Goal: Task Accomplishment & Management: Complete application form

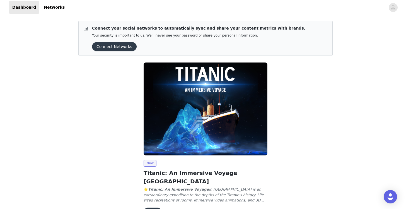
scroll to position [27, 0]
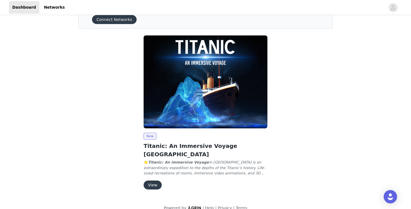
click at [156, 180] on button "View" at bounding box center [153, 184] width 18 height 9
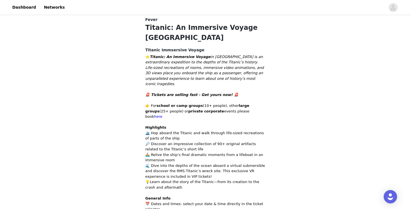
scroll to position [310, 0]
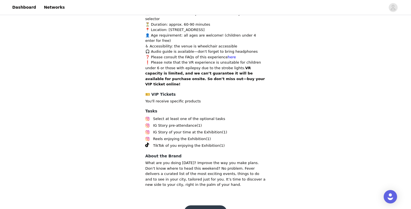
click at [211, 205] on button "Come aboard!" at bounding box center [205, 211] width 43 height 13
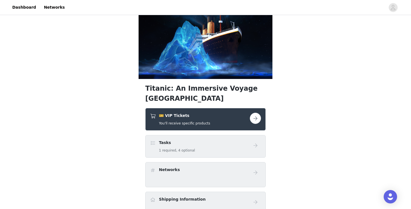
scroll to position [124, 0]
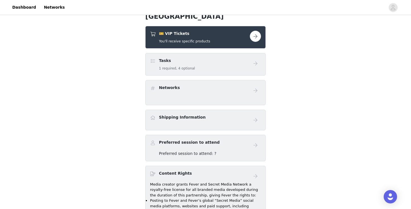
click at [165, 69] on h5 "1 required, 4 optional" at bounding box center [177, 68] width 36 height 5
click at [257, 37] on button "button" at bounding box center [255, 36] width 11 height 11
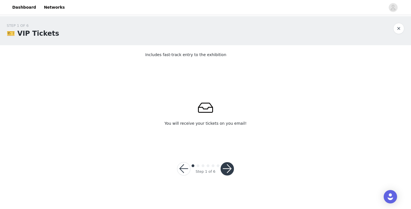
click at [231, 168] on button "button" at bounding box center [227, 168] width 13 height 13
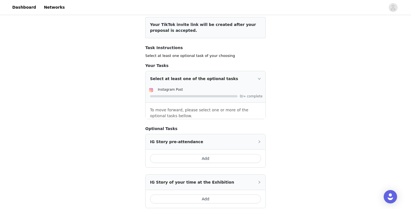
scroll to position [64, 0]
click at [259, 80] on icon "icon: right" at bounding box center [259, 79] width 3 height 3
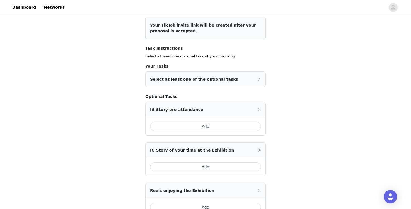
click at [260, 80] on icon "icon: right" at bounding box center [259, 79] width 3 height 3
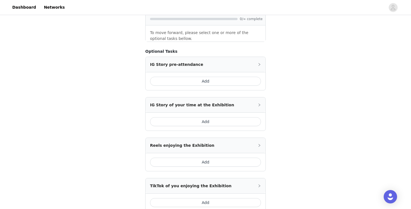
scroll to position [143, 0]
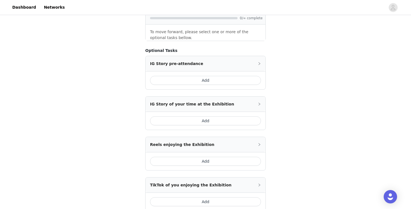
click at [225, 119] on button "Add" at bounding box center [205, 120] width 111 height 9
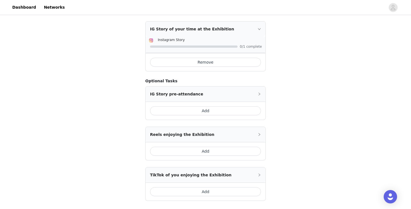
scroll to position [215, 0]
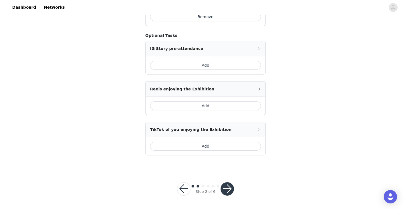
click at [230, 186] on button "button" at bounding box center [227, 188] width 13 height 13
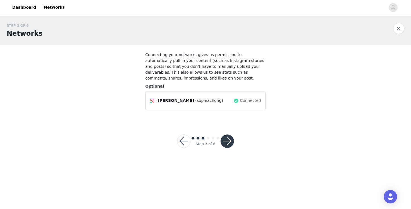
click at [190, 140] on button "button" at bounding box center [183, 140] width 13 height 13
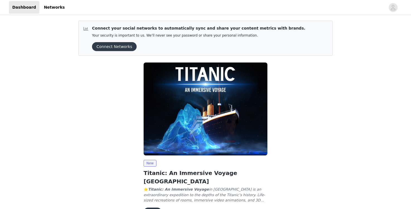
scroll to position [27, 0]
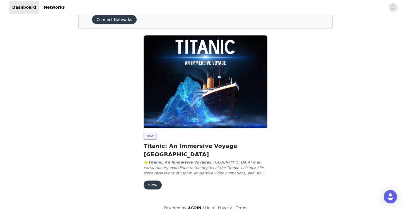
click at [155, 180] on button "View" at bounding box center [153, 184] width 18 height 9
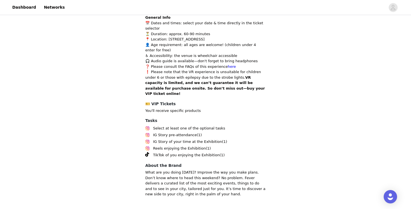
scroll to position [304, 0]
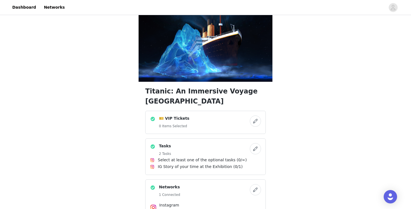
scroll to position [42, 0]
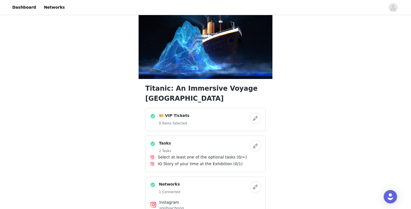
click at [258, 120] on button "button" at bounding box center [255, 118] width 11 height 11
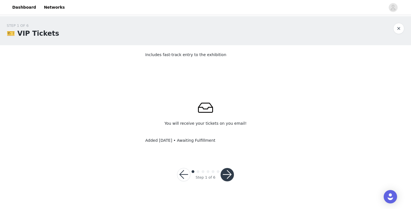
click at [229, 173] on button "button" at bounding box center [227, 174] width 13 height 13
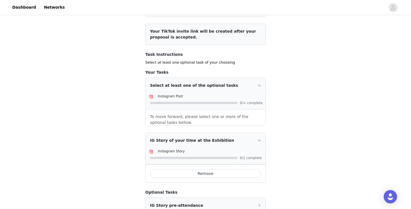
scroll to position [61, 0]
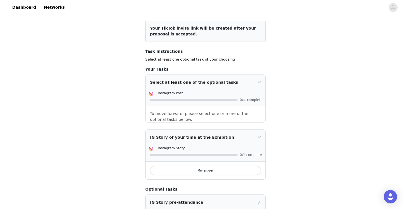
click at [253, 101] on span "0/∞ complete" at bounding box center [251, 99] width 22 height 3
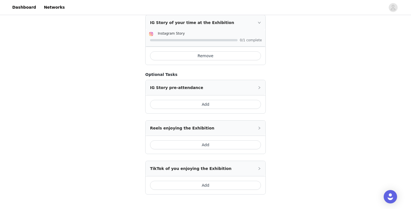
scroll to position [215, 0]
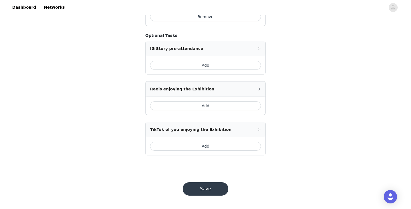
click at [219, 188] on button "Save" at bounding box center [206, 188] width 46 height 13
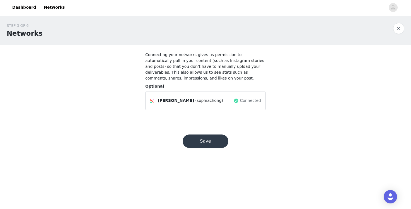
click at [203, 142] on button "Save" at bounding box center [206, 140] width 46 height 13
